Goal: Transaction & Acquisition: Purchase product/service

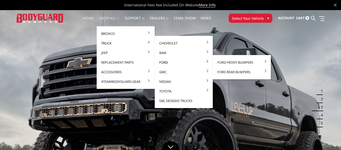
click at [175, 64] on link "Ford" at bounding box center [184, 63] width 54 height 10
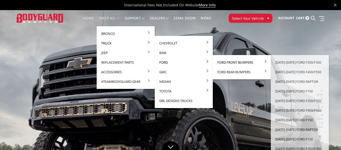
click at [232, 64] on link "Ford Front Bumpers" at bounding box center [242, 63] width 54 height 10
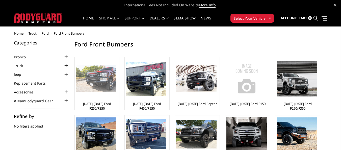
click at [102, 80] on img at bounding box center [96, 78] width 40 height 27
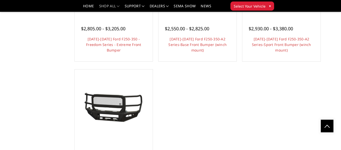
scroll to position [365, 0]
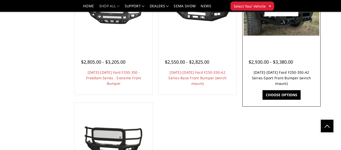
click at [278, 78] on link "2023-2025 Ford F250-350-A2 Series-Sport Front Bumper (winch mount)" at bounding box center [281, 78] width 59 height 16
